Goal: Obtain resource: Obtain resource

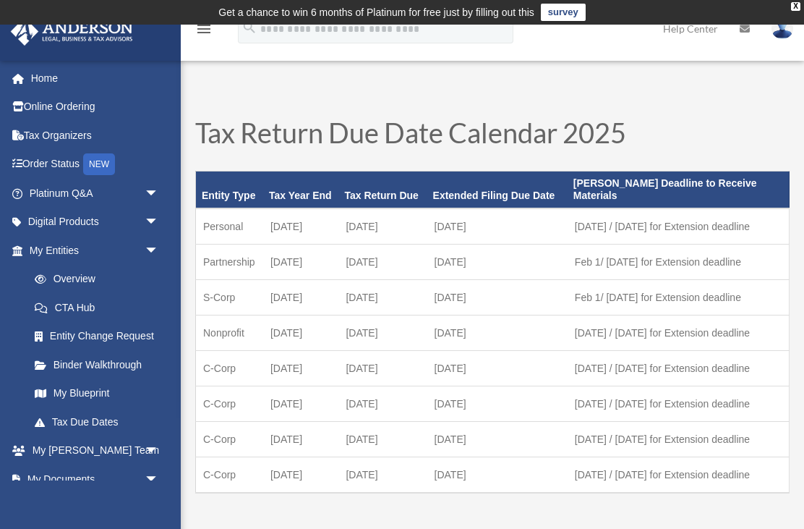
click at [147, 249] on span "arrow_drop_down" at bounding box center [159, 251] width 29 height 30
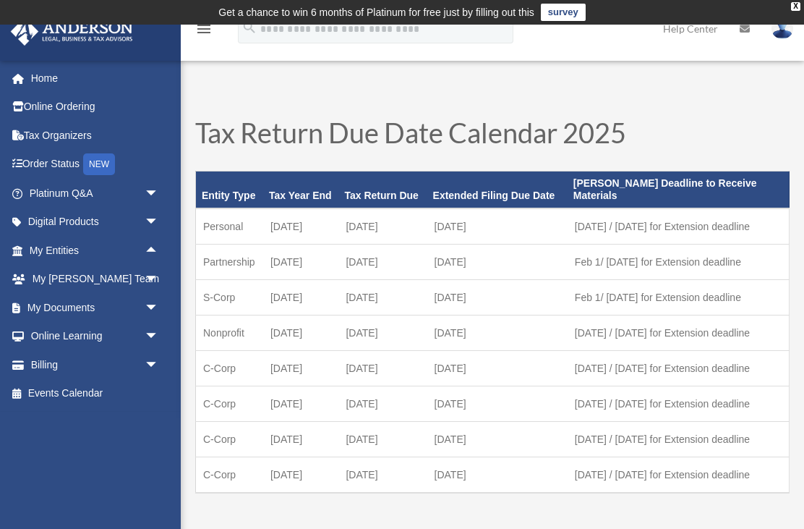
click at [145, 302] on span "arrow_drop_down" at bounding box center [159, 308] width 29 height 30
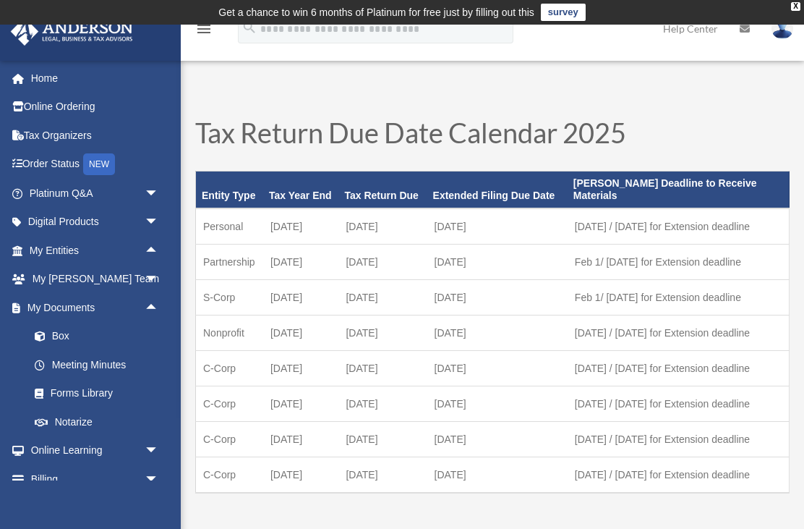
click at [104, 333] on link "Box" at bounding box center [100, 336] width 161 height 29
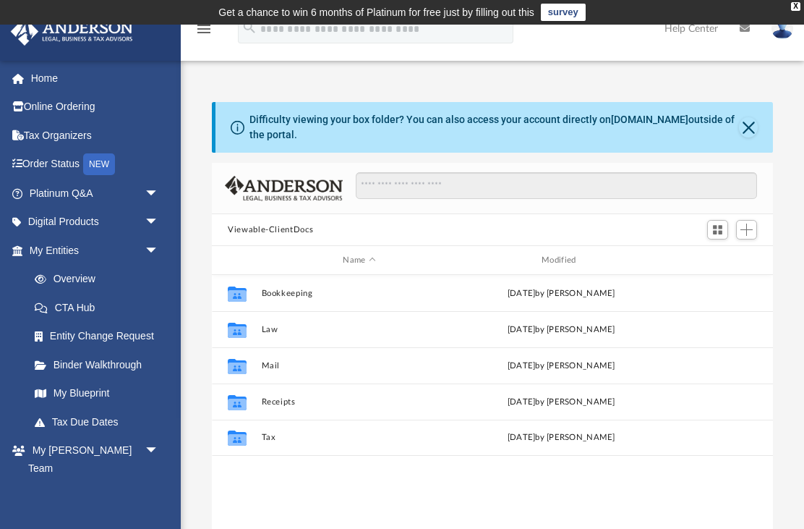
scroll to position [329, 561]
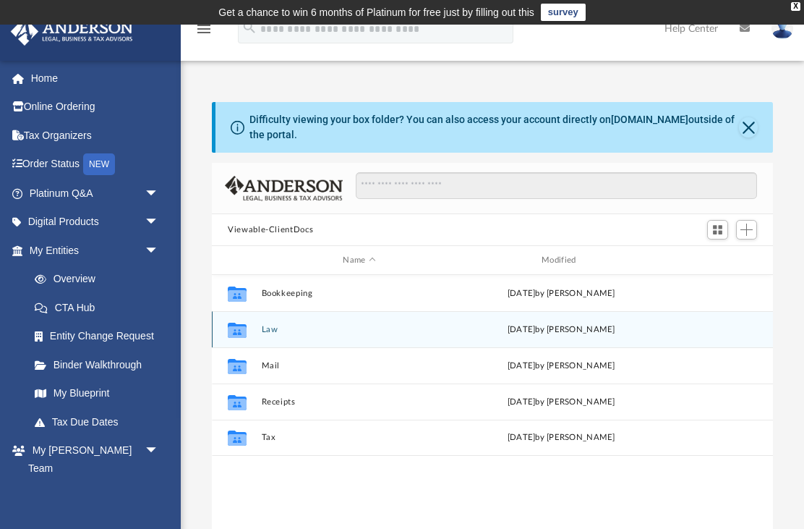
click at [275, 333] on button "Law" at bounding box center [360, 329] width 196 height 9
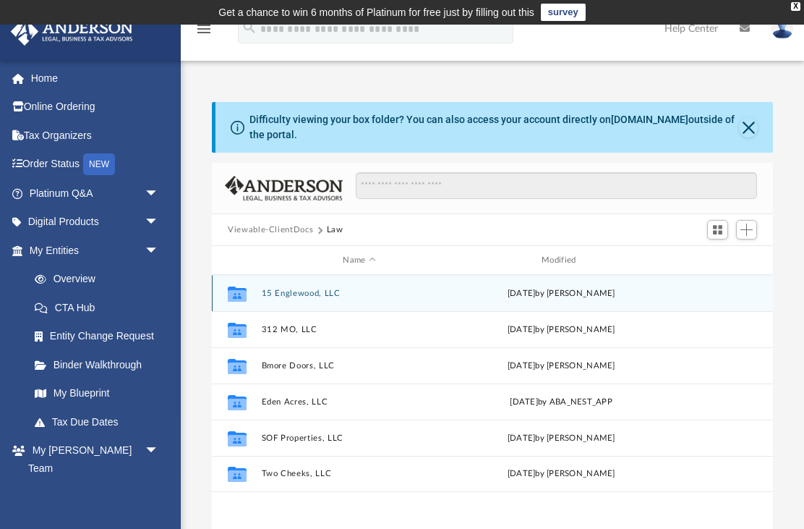
click at [335, 296] on button "15 Englewood, LLC" at bounding box center [360, 292] width 196 height 9
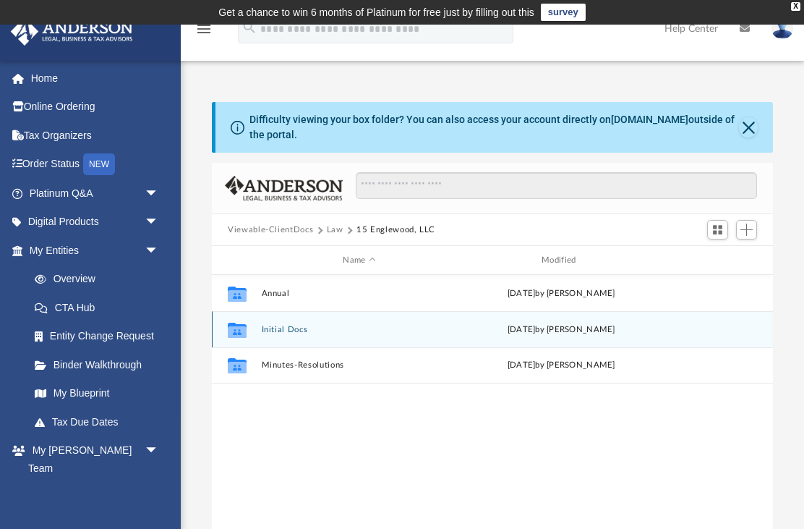
click at [320, 329] on button "Initial Docs" at bounding box center [360, 329] width 196 height 9
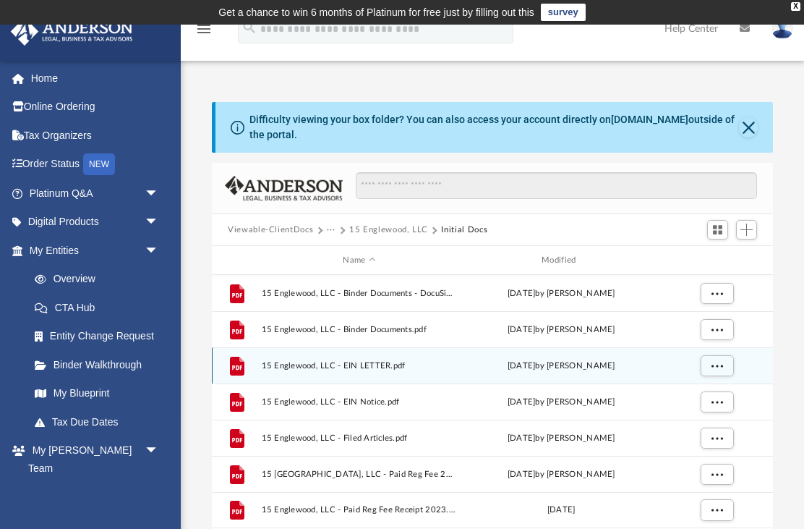
click at [366, 369] on span "15 Englewood, LLC - EIN LETTER.pdf" at bounding box center [360, 365] width 196 height 9
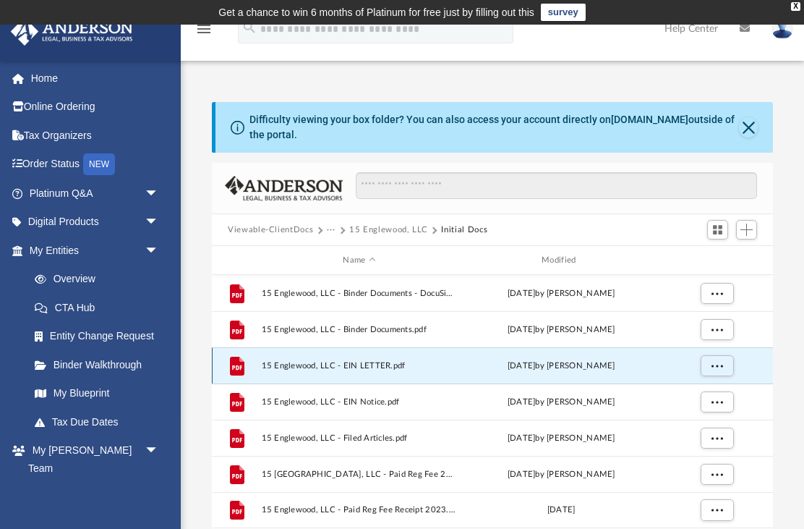
click at [710, 369] on button "More options" at bounding box center [717, 366] width 33 height 22
click at [709, 391] on li "Preview" at bounding box center [704, 394] width 42 height 15
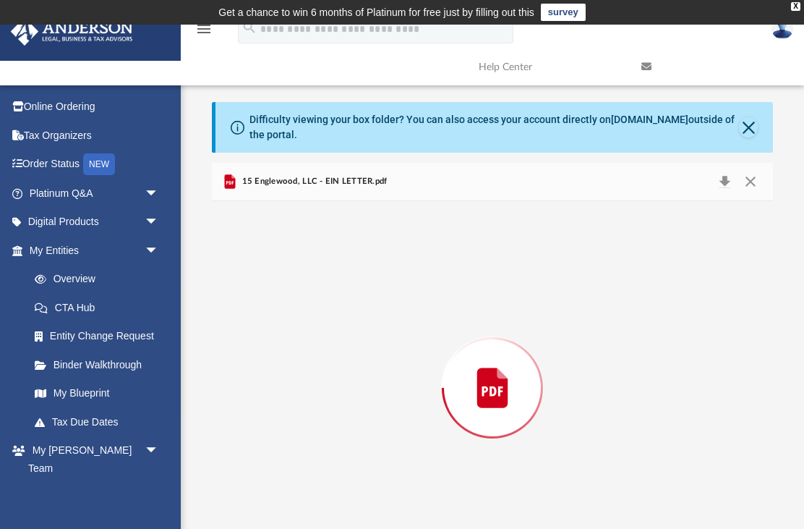
scroll to position [46, 0]
